Goal: Obtain resource: Obtain resource

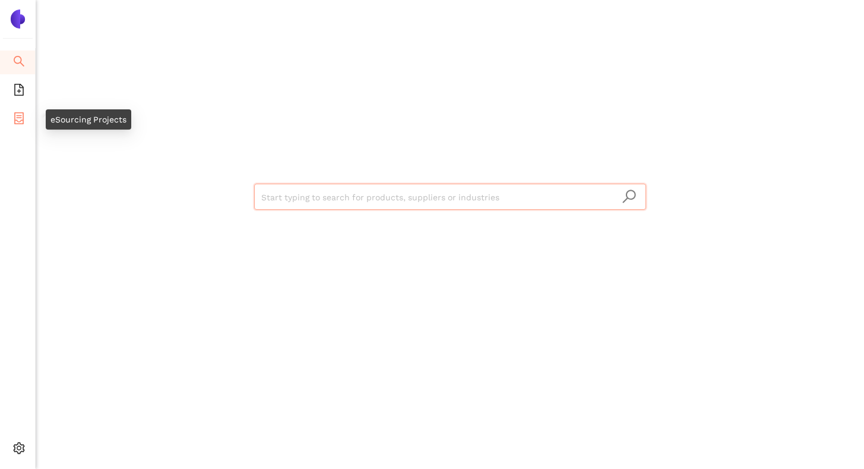
click at [18, 116] on icon "container" at bounding box center [19, 118] width 12 height 12
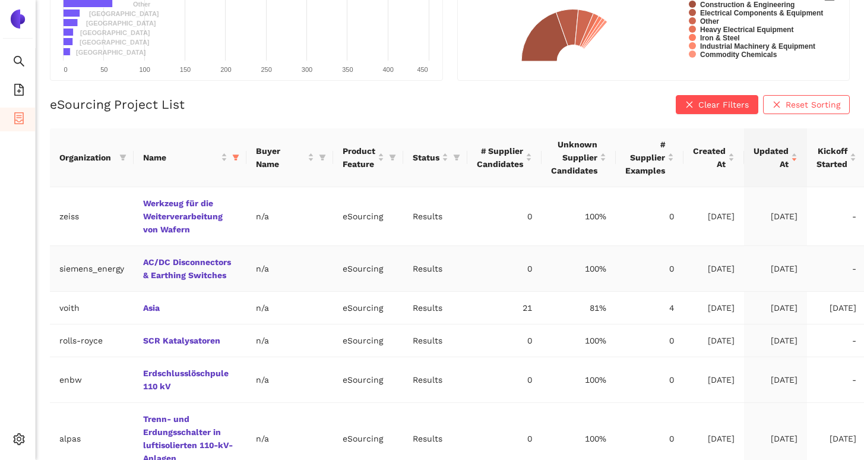
scroll to position [270, 0]
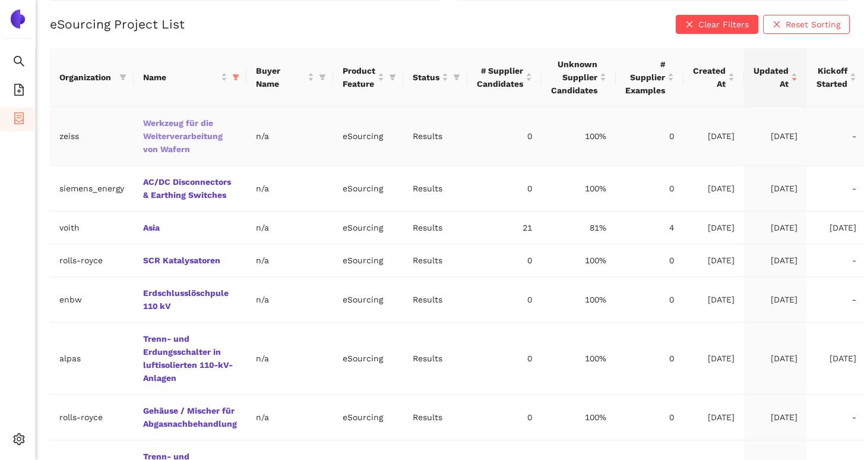
click at [0, 0] on link "Werkzeug für die Weiterverarbeitung von Wafern" at bounding box center [0, 0] width 0 height 0
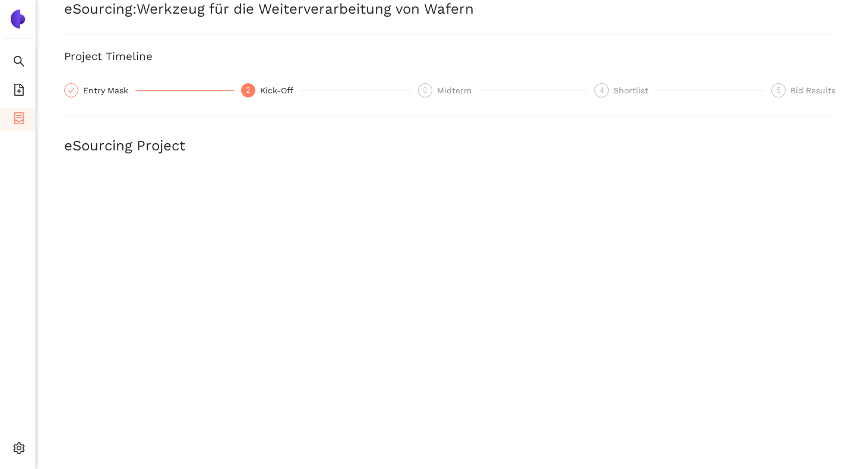
scroll to position [362, 0]
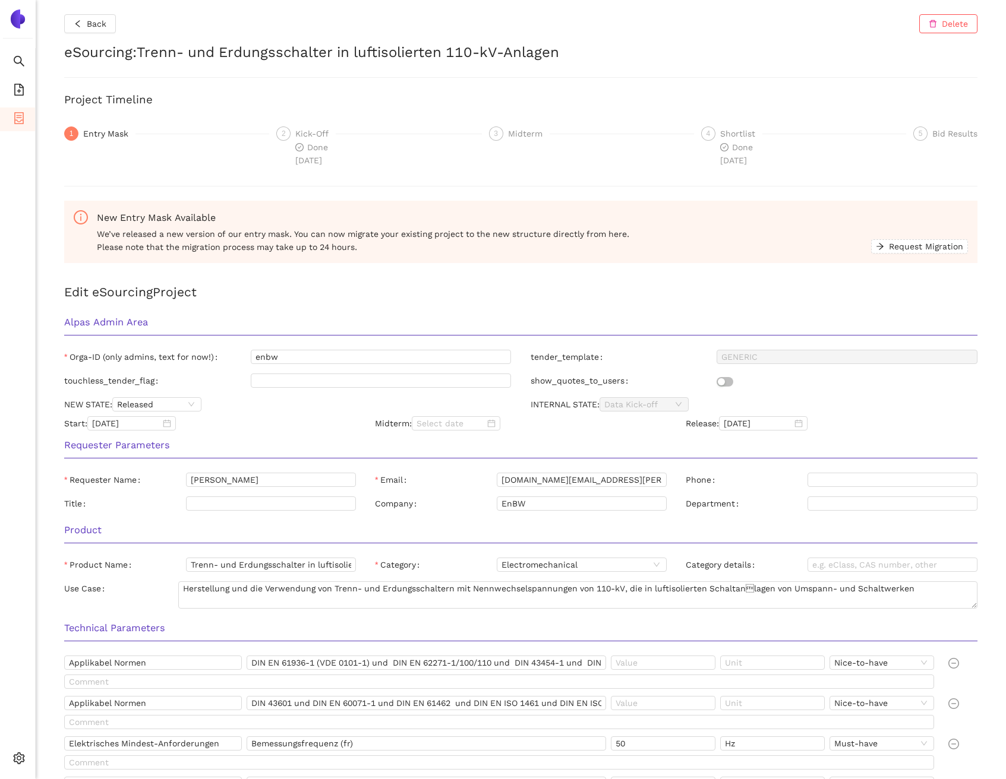
click at [354, 54] on h2 "eSourcing : [PERSON_NAME]- und Erdungsschalter in luftisolierten 110-kV-Anlagen" at bounding box center [520, 53] width 913 height 20
click at [728, 133] on div "Shortlist" at bounding box center [741, 134] width 42 height 14
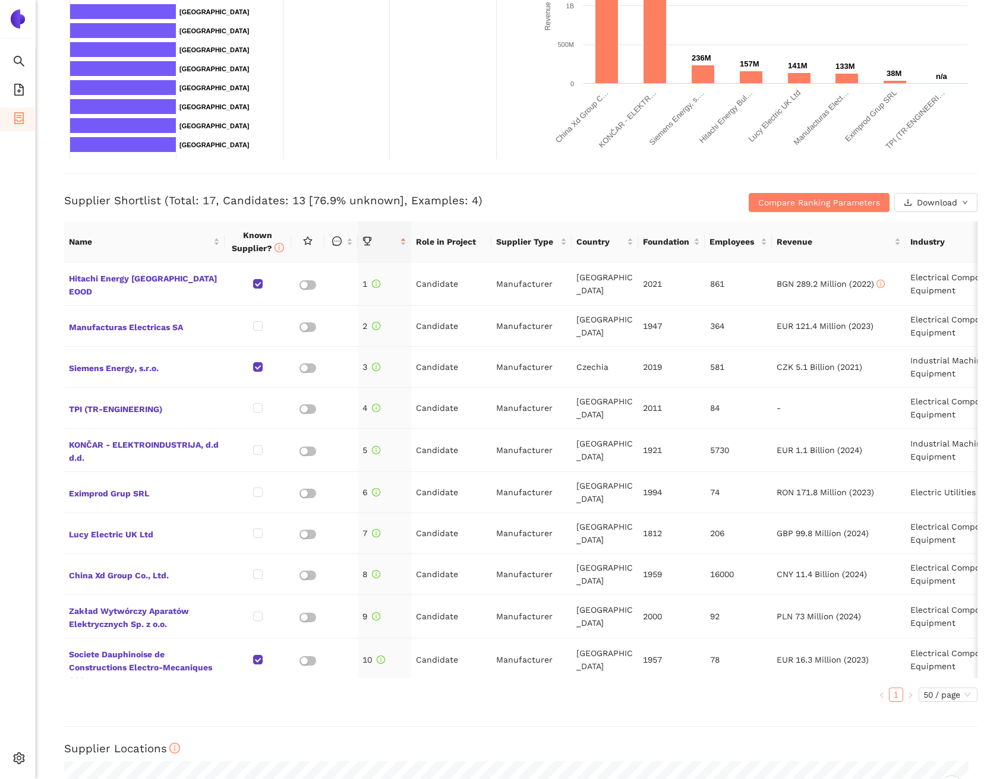
scroll to position [374, 0]
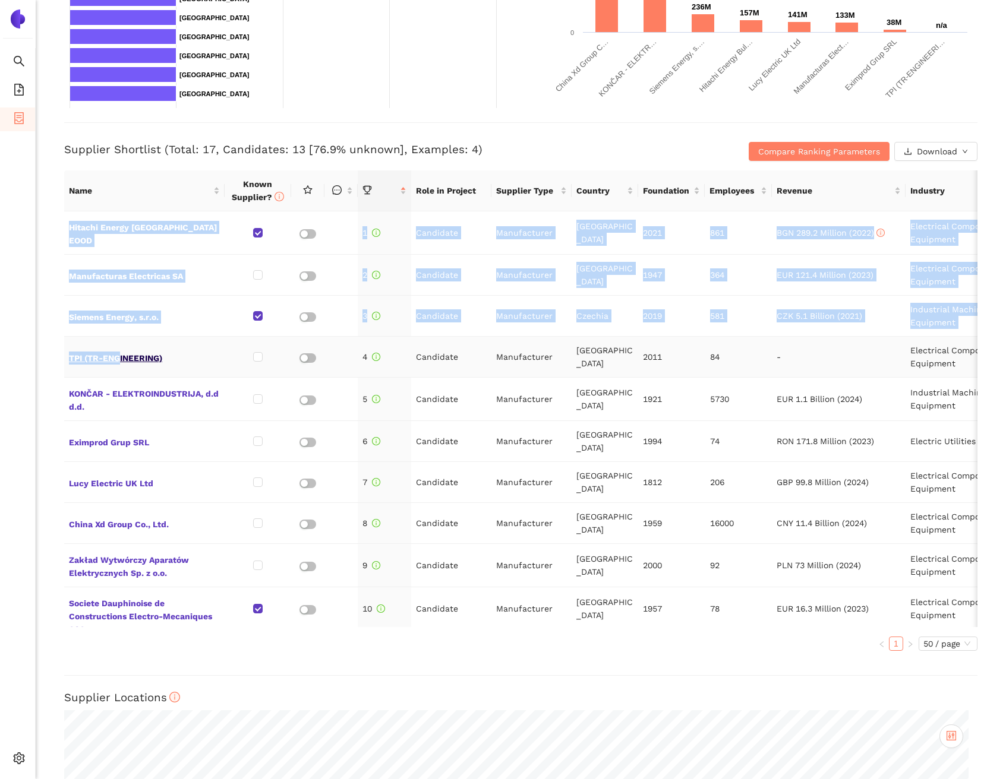
drag, startPoint x: 54, startPoint y: 352, endPoint x: 122, endPoint y: 355, distance: 68.4
click at [122, 355] on div "Back Delete eSourcing : [PERSON_NAME]- und Erdungsschalter in luftisolierten 11…" at bounding box center [521, 389] width 970 height 779
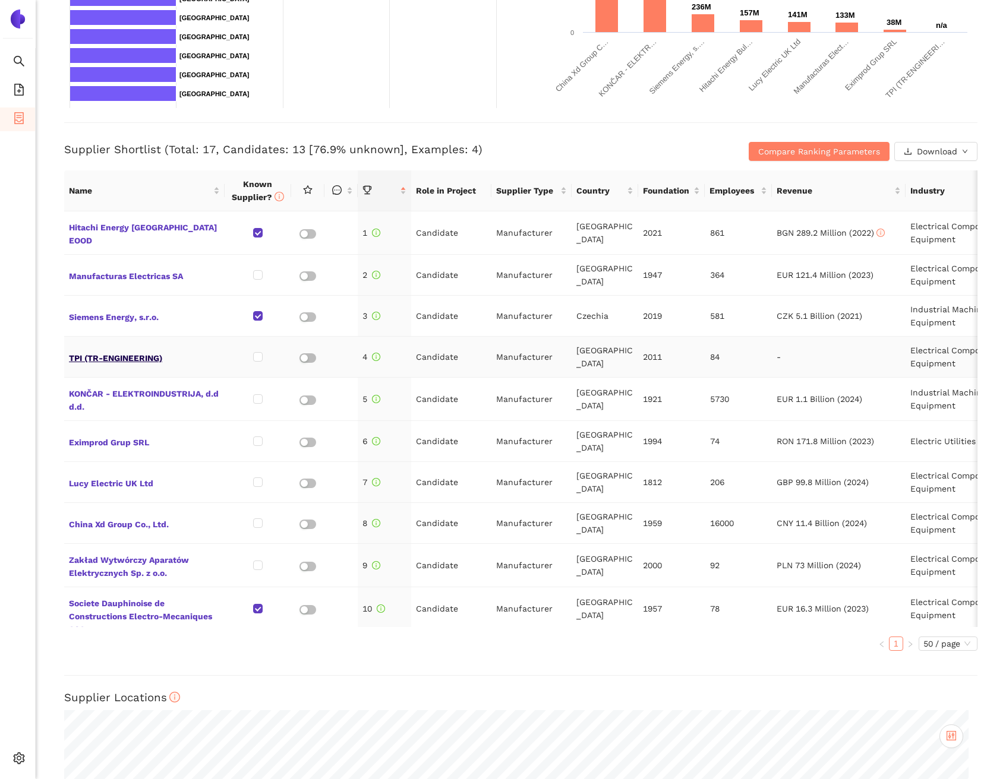
click at [138, 353] on span "TPI (TR-ENGINEERING)" at bounding box center [144, 356] width 151 height 15
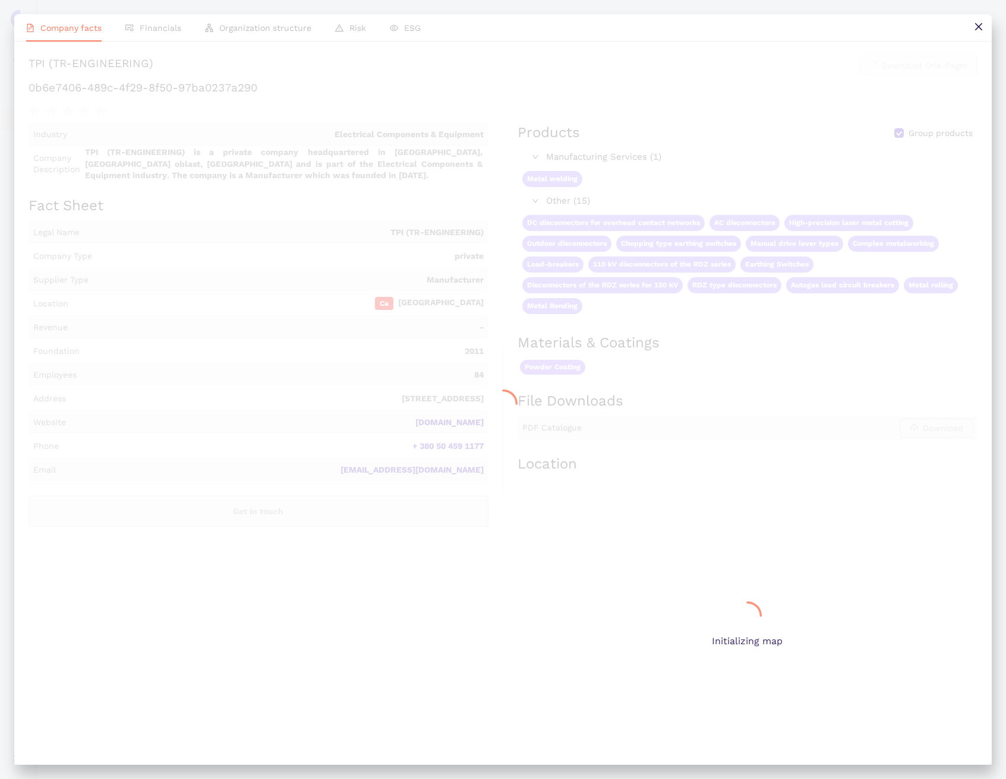
scroll to position [0, 0]
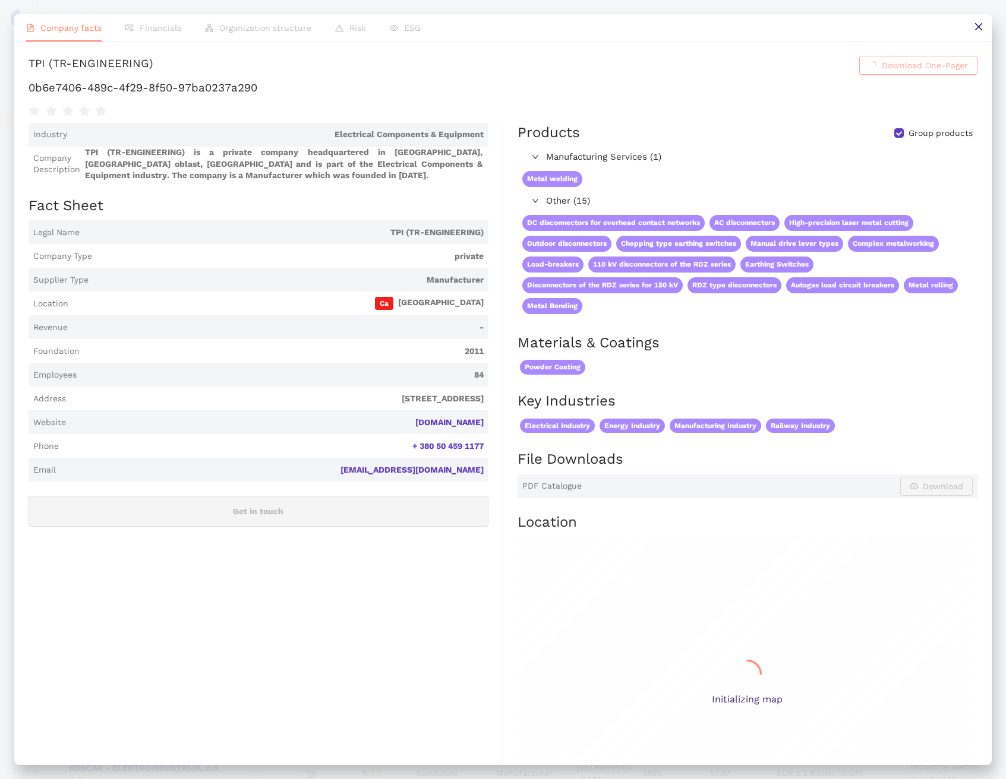
click at [153, 75] on div "TPI (TR-ENGINEERING)" at bounding box center [91, 65] width 125 height 19
copy h1 "TPI (TR-ENGINEERING) Download One-Pager"
click at [987, 29] on button at bounding box center [978, 27] width 27 height 27
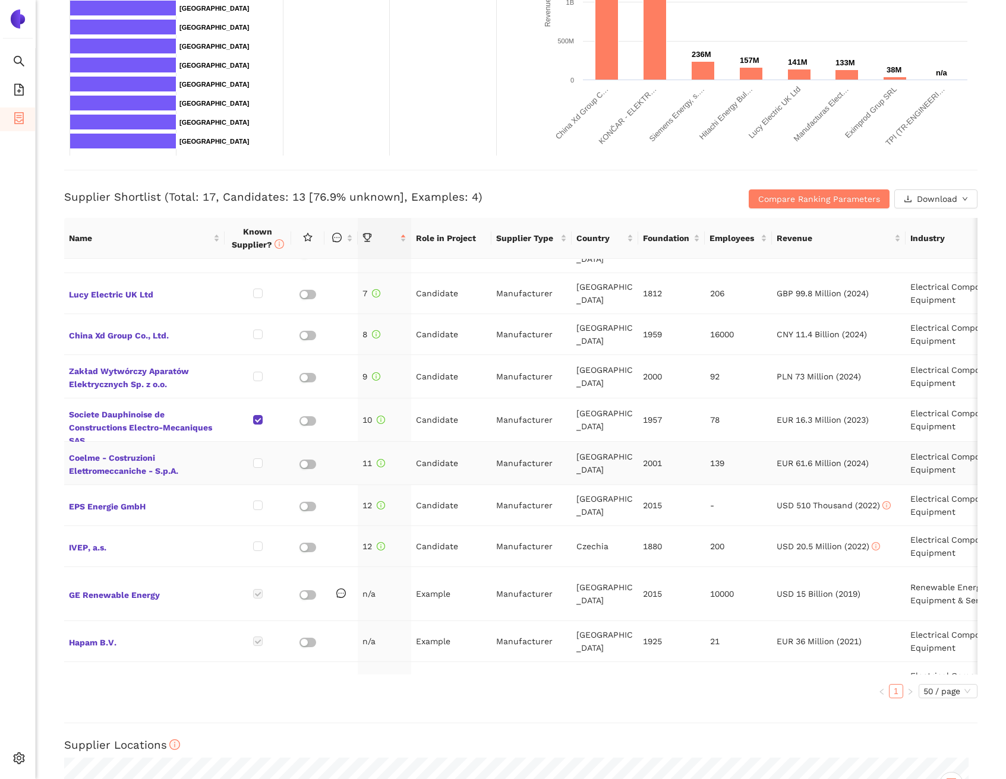
scroll to position [223, 0]
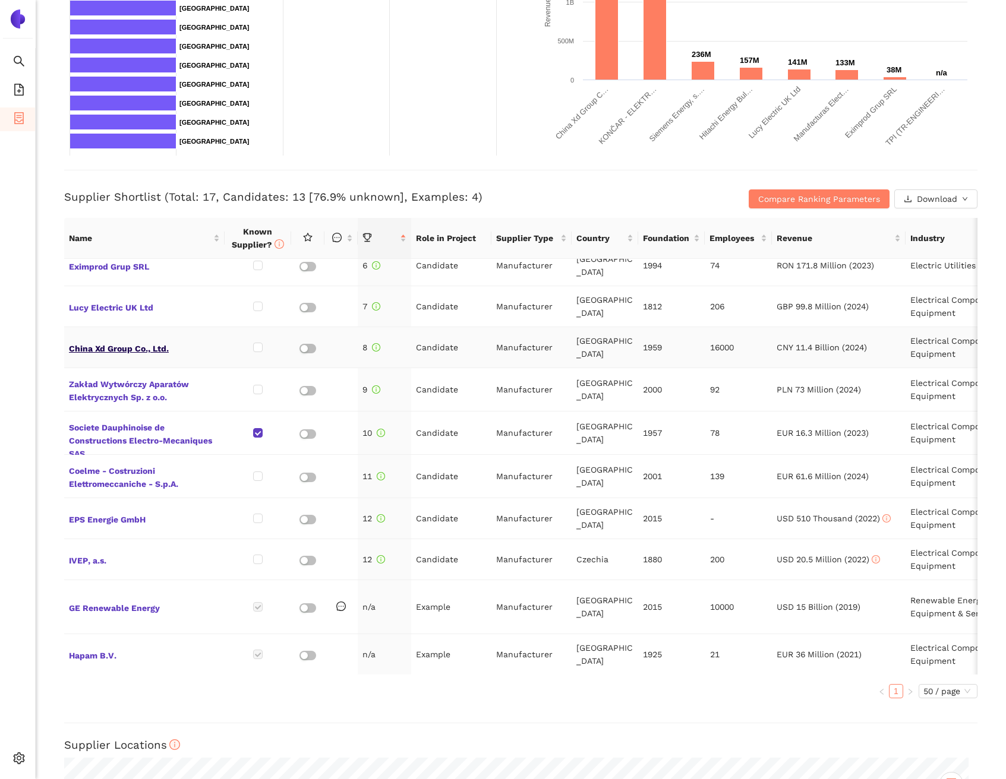
click at [138, 340] on span "China Xd Group Co., Ltd." at bounding box center [144, 347] width 151 height 15
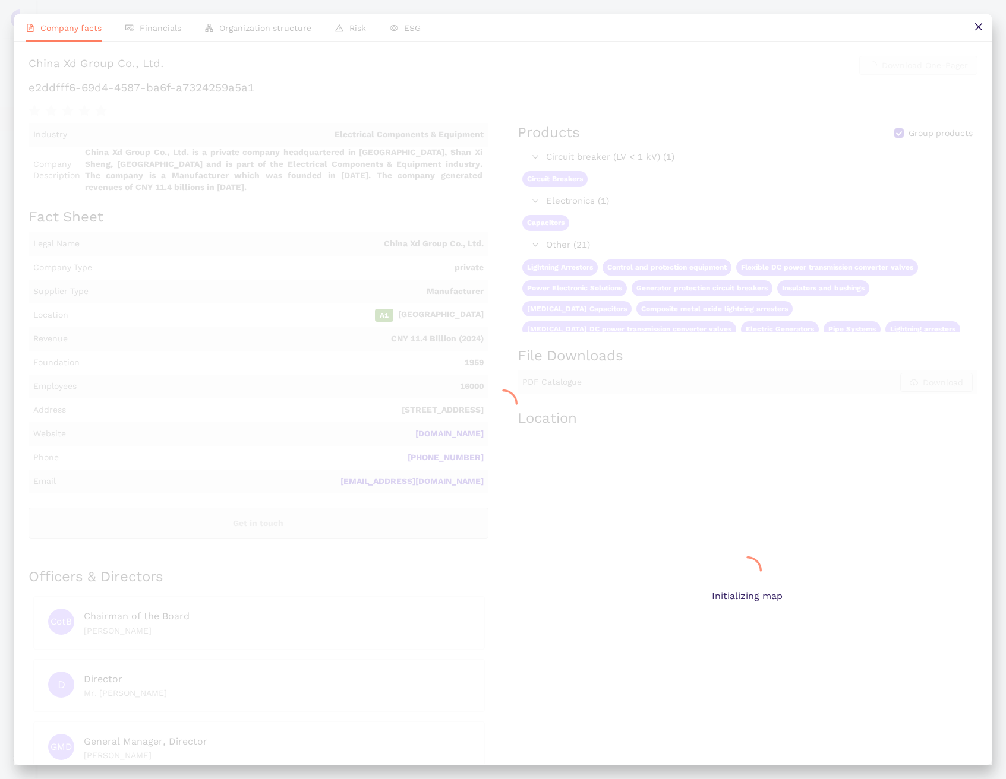
scroll to position [0, 0]
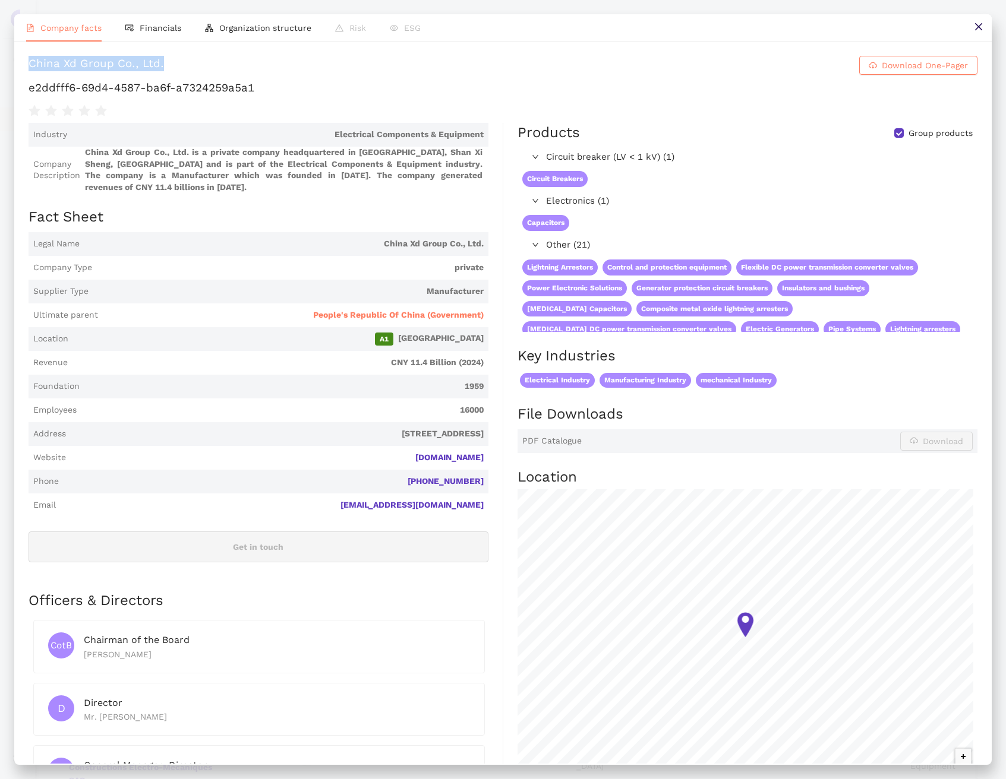
drag, startPoint x: 216, startPoint y: 67, endPoint x: 20, endPoint y: 68, distance: 196.0
click at [20, 68] on div "China Xd Group Co., Ltd. Download One-Pager e2ddfff6-69d4-4587-ba6f-a7324259a5a…" at bounding box center [502, 403] width 977 height 722
copy div "China Xd Group Co., Ltd."
click at [987, 30] on button at bounding box center [978, 27] width 27 height 27
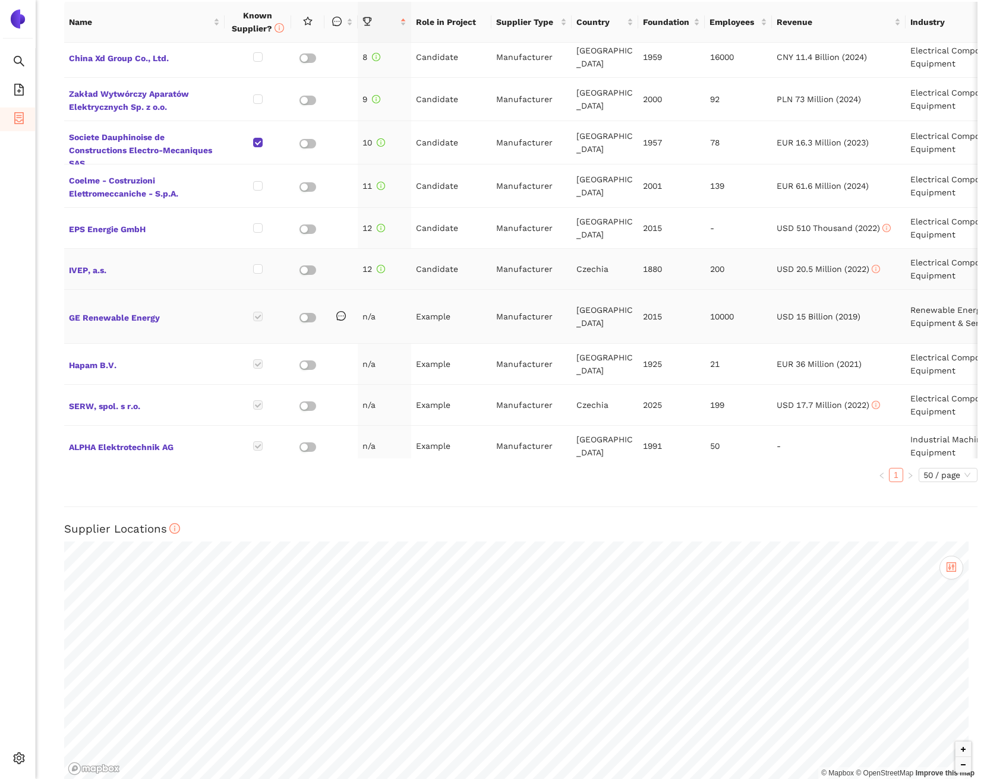
scroll to position [302, 0]
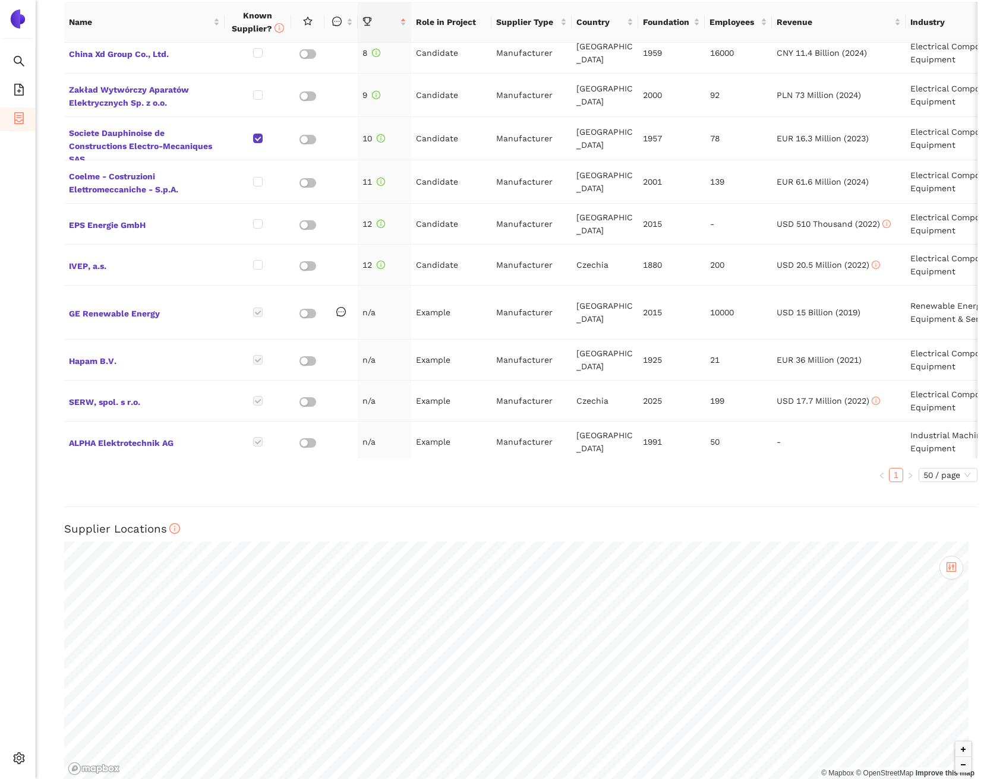
click at [195, 491] on div "Name Known Supplier? Role in Project Supplier Type Country Foundation Employees…" at bounding box center [520, 247] width 913 height 490
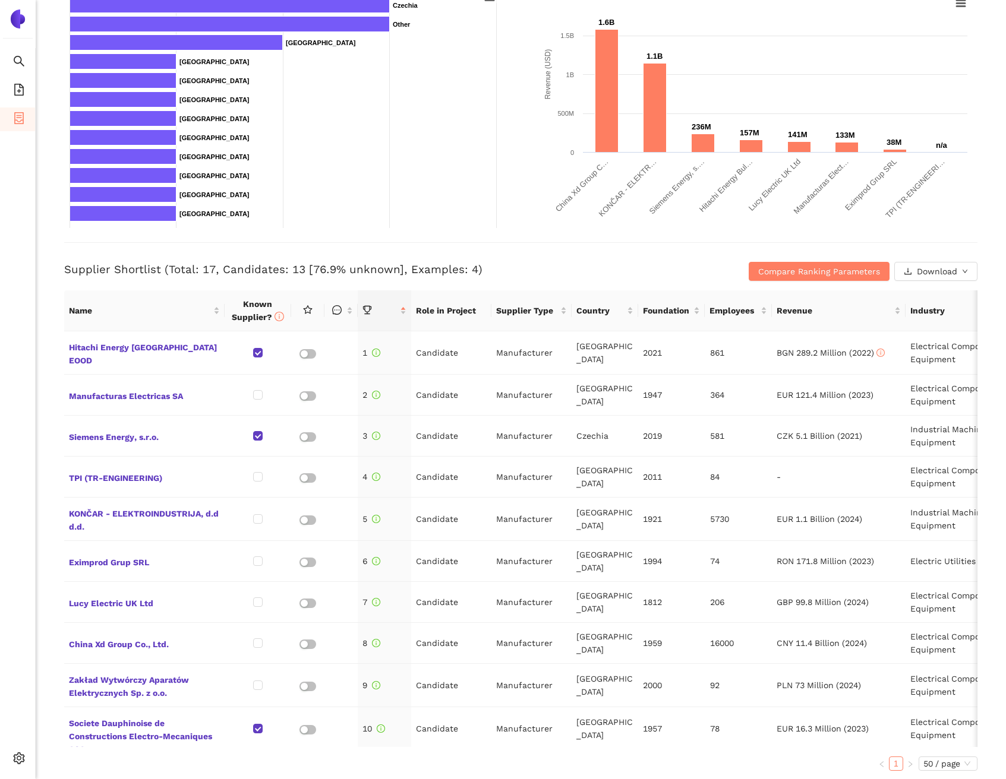
scroll to position [0, 0]
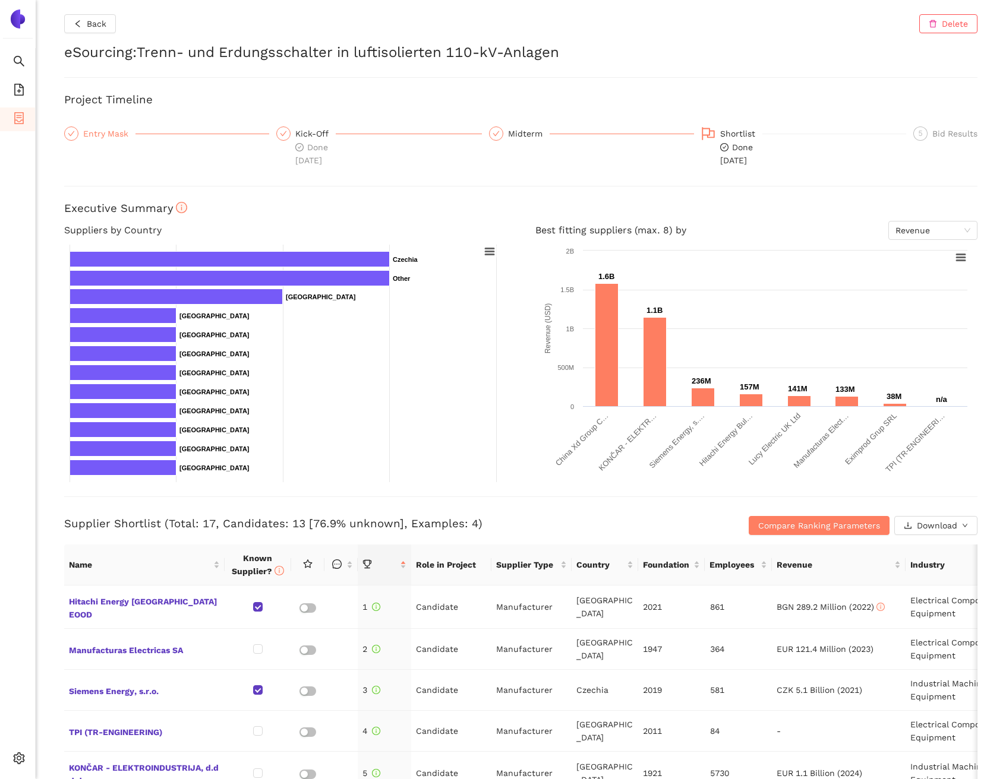
click at [99, 132] on div "Entry Mask" at bounding box center [109, 134] width 52 height 14
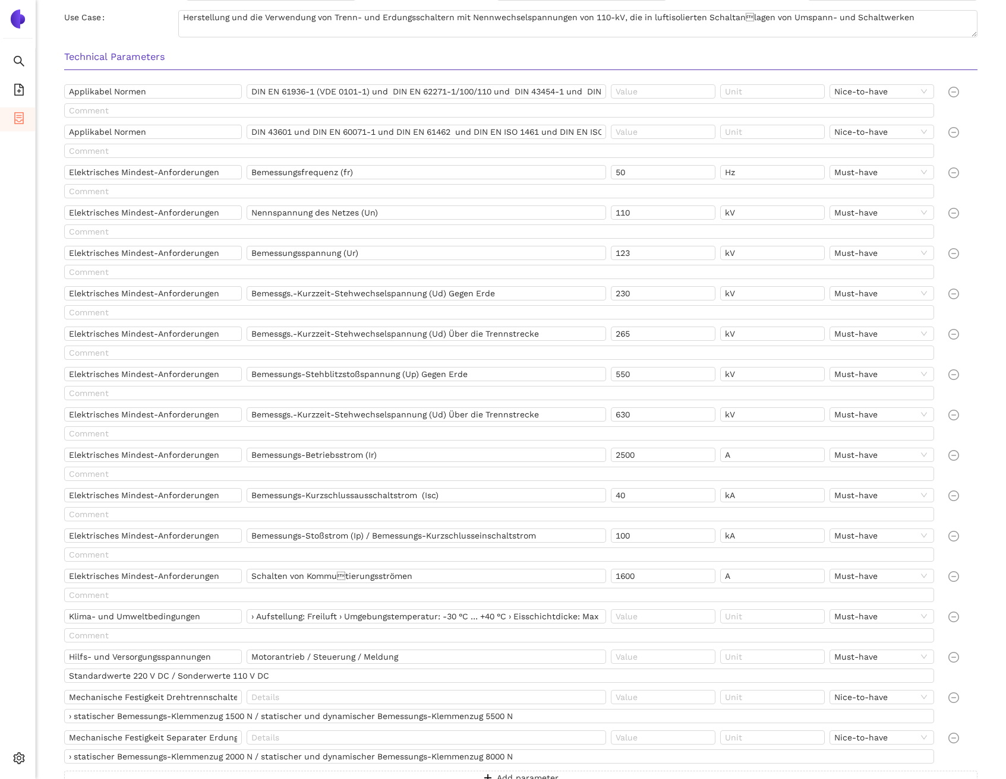
scroll to position [1093, 0]
